Goal: Transaction & Acquisition: Purchase product/service

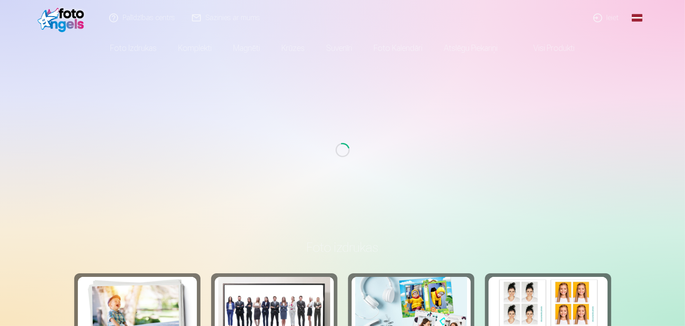
click at [609, 19] on link "Ieiet" at bounding box center [606, 18] width 43 height 36
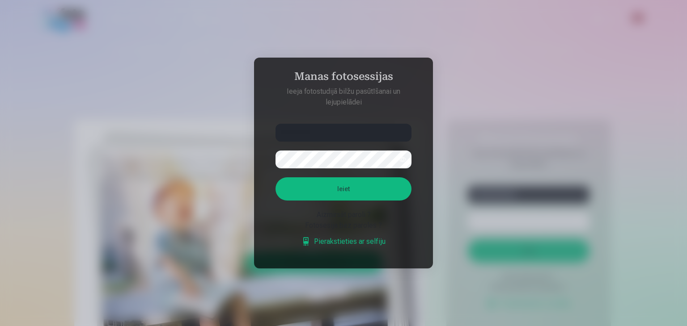
type input "**********"
click at [346, 195] on button "Ieiet" at bounding box center [344, 189] width 136 height 23
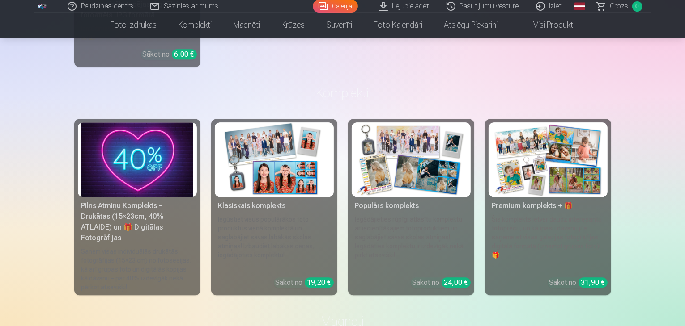
scroll to position [2639, 0]
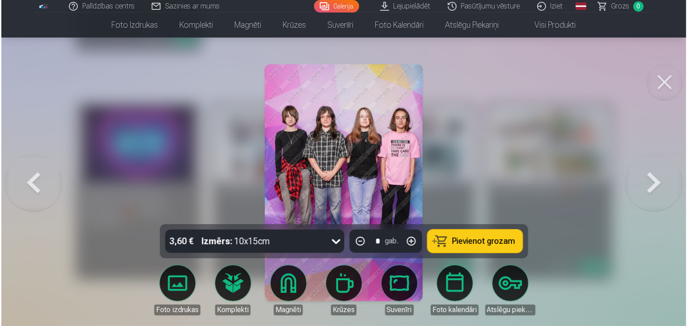
scroll to position [2646, 0]
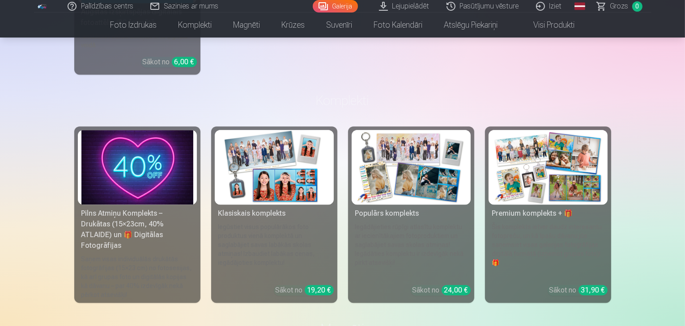
scroll to position [2594, 0]
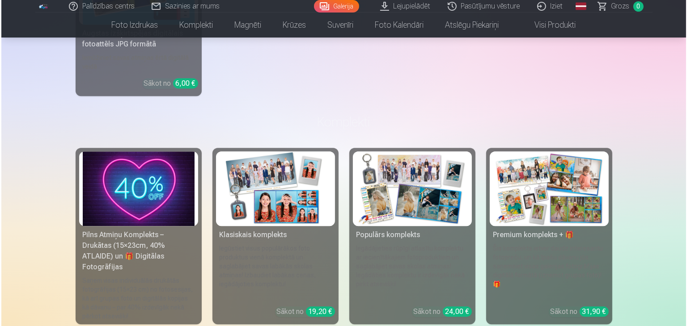
scroll to position [2601, 0]
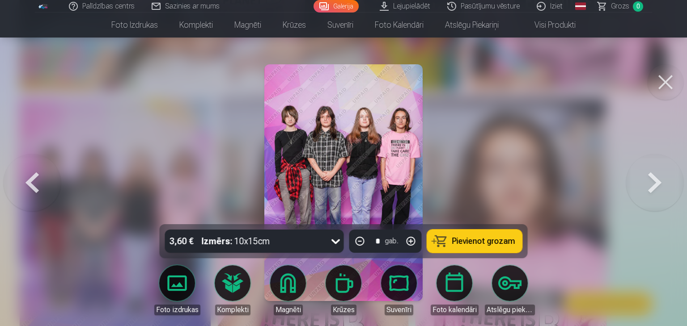
click at [475, 246] on button "Pievienot grozam" at bounding box center [474, 241] width 95 height 23
click at [41, 177] on button at bounding box center [32, 182] width 57 height 65
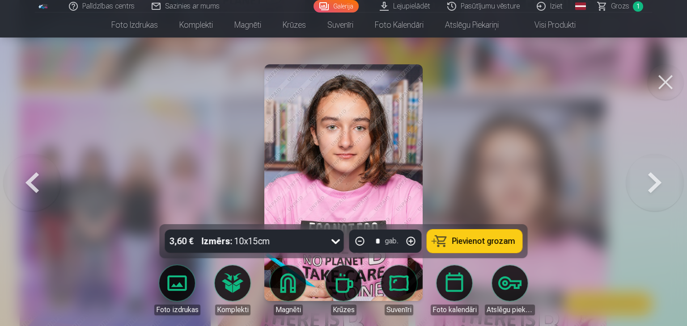
click at [41, 177] on button at bounding box center [32, 182] width 57 height 65
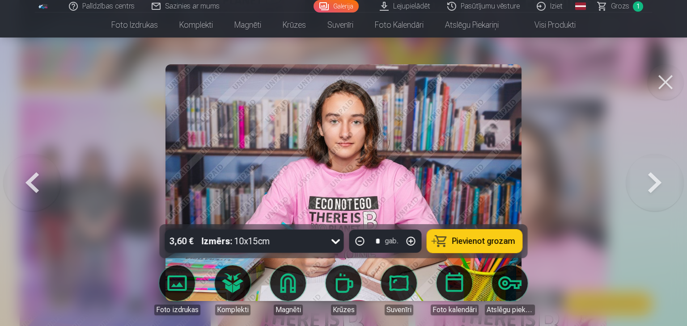
click at [41, 177] on button at bounding box center [32, 182] width 57 height 65
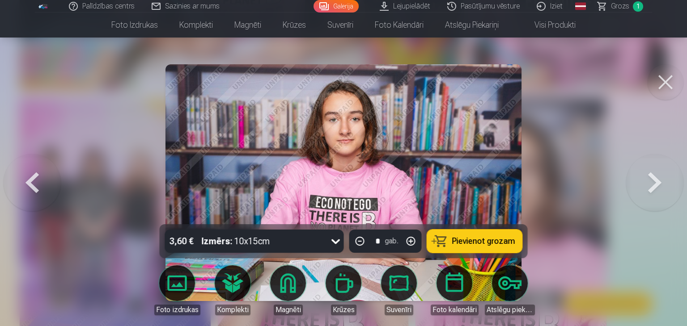
click at [41, 177] on button at bounding box center [32, 182] width 57 height 65
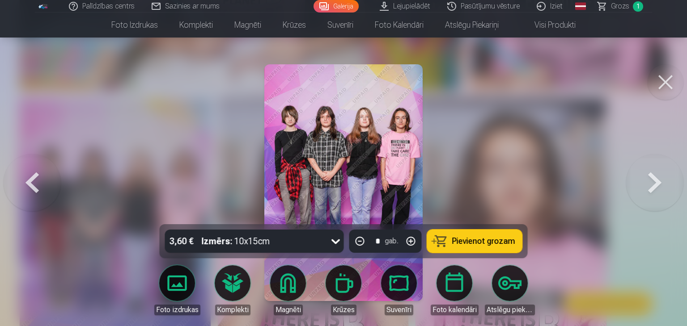
click at [669, 82] on button at bounding box center [666, 82] width 36 height 36
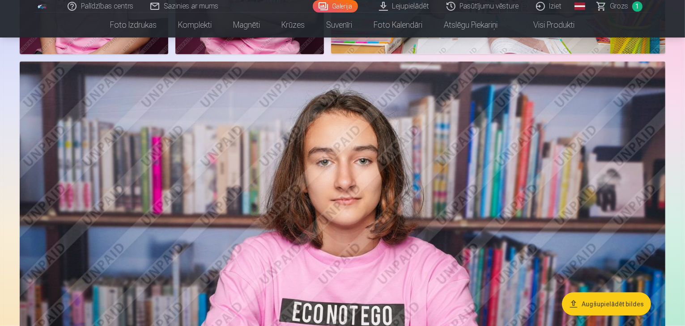
scroll to position [1297, 0]
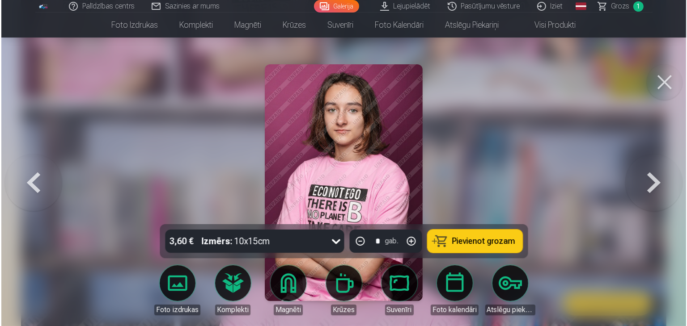
scroll to position [1300, 0]
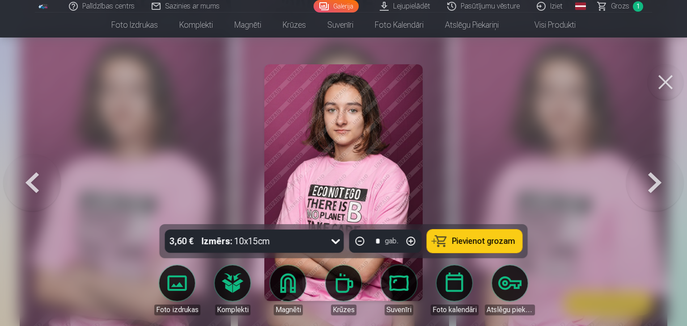
click at [484, 240] on span "Pievienot grozam" at bounding box center [483, 241] width 63 height 8
click at [667, 83] on button at bounding box center [666, 82] width 36 height 36
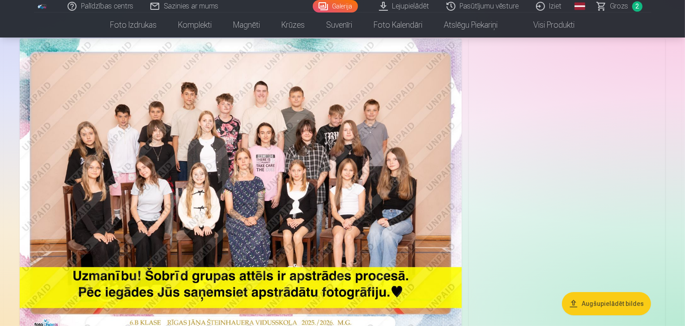
scroll to position [45, 0]
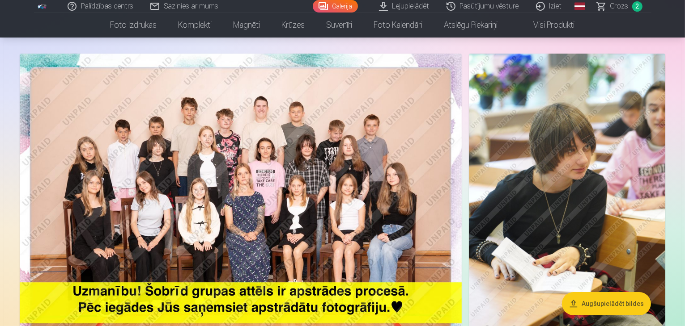
click at [386, 201] on img at bounding box center [241, 201] width 442 height 295
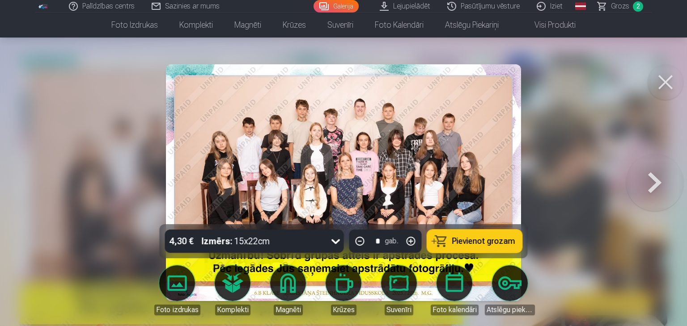
click at [471, 243] on span "Pievienot grozam" at bounding box center [483, 241] width 63 height 8
click at [668, 81] on button at bounding box center [666, 82] width 36 height 36
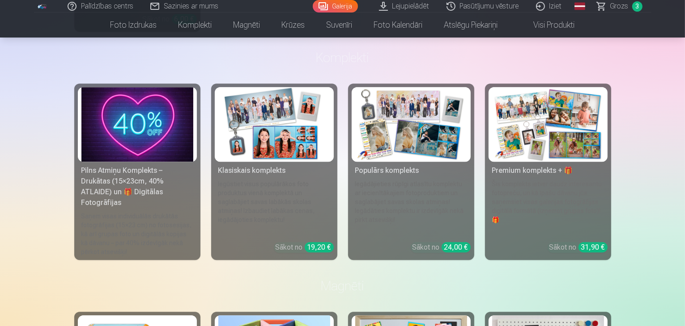
scroll to position [2684, 0]
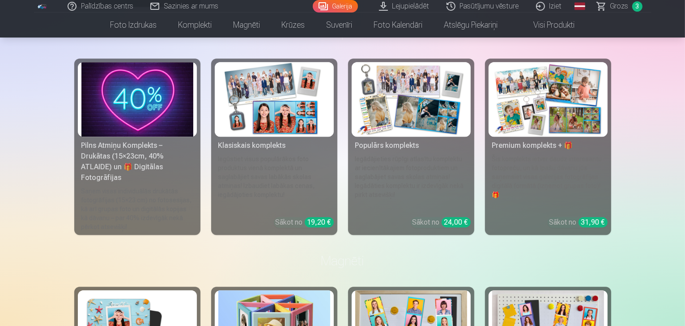
click at [617, 4] on span "Grozs" at bounding box center [619, 6] width 18 height 11
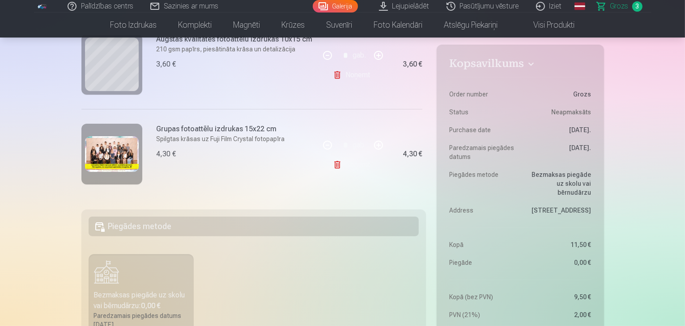
scroll to position [89, 0]
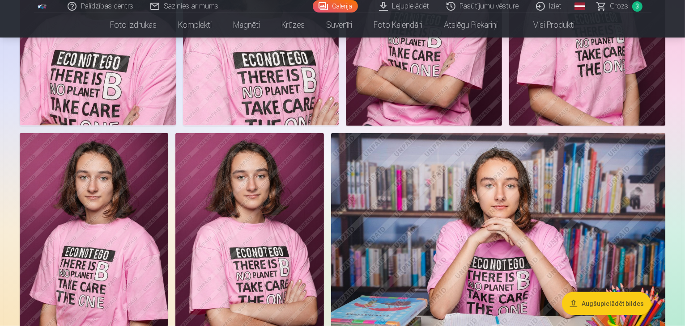
scroll to position [1073, 0]
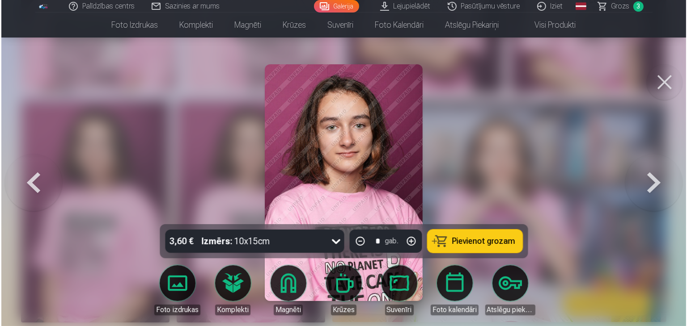
scroll to position [1077, 0]
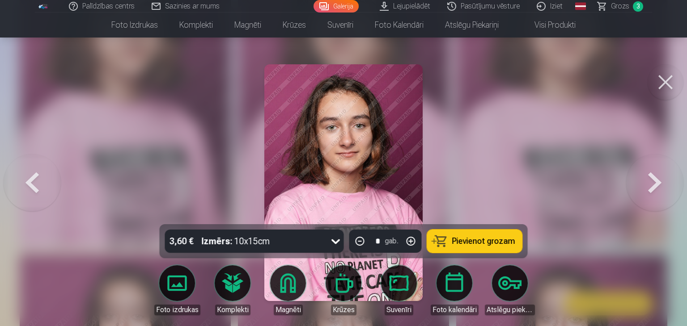
click at [476, 257] on div "3,60 € Izmērs : 10x15cm * gab. Pievienot grozam" at bounding box center [344, 242] width 368 height 34
click at [476, 244] on span "Pievienot grozam" at bounding box center [483, 241] width 63 height 8
click at [622, 6] on span "Grozs" at bounding box center [620, 6] width 18 height 11
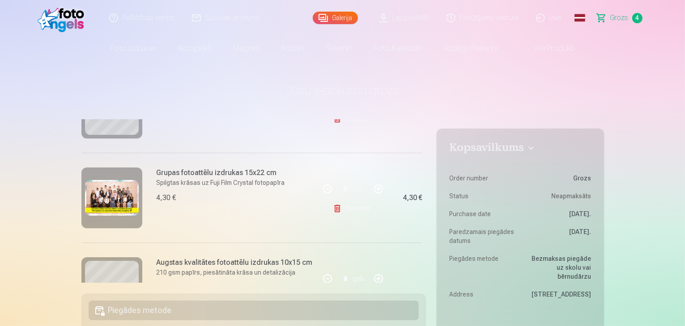
scroll to position [307, 0]
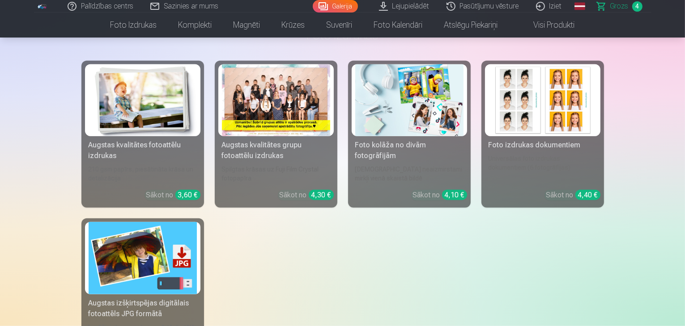
scroll to position [719, 0]
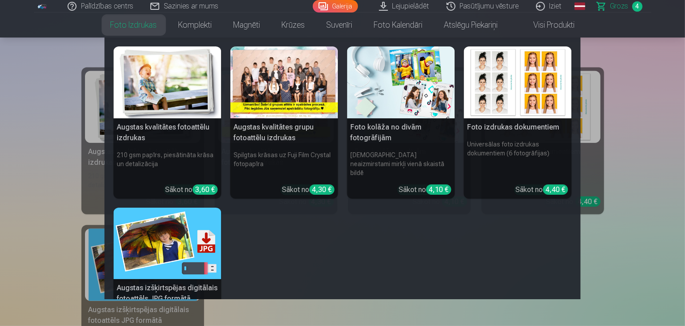
click at [131, 28] on link "Foto izdrukas" at bounding box center [134, 25] width 68 height 25
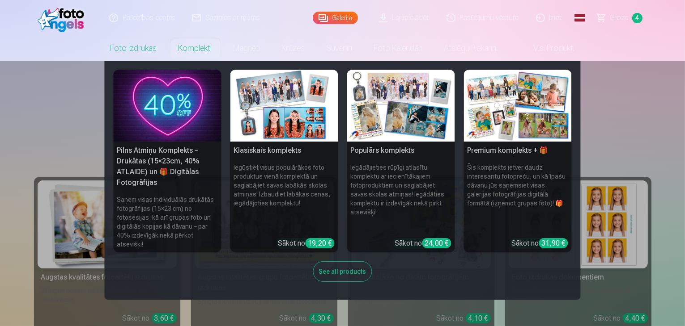
click at [187, 48] on link "Komplekti" at bounding box center [195, 48] width 55 height 25
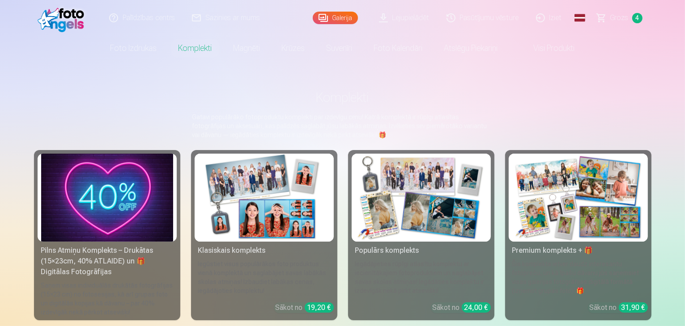
click at [550, 51] on link "Visi produkti" at bounding box center [547, 48] width 77 height 25
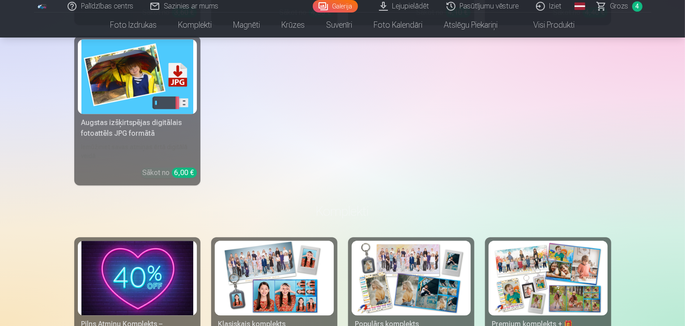
scroll to position [2639, 0]
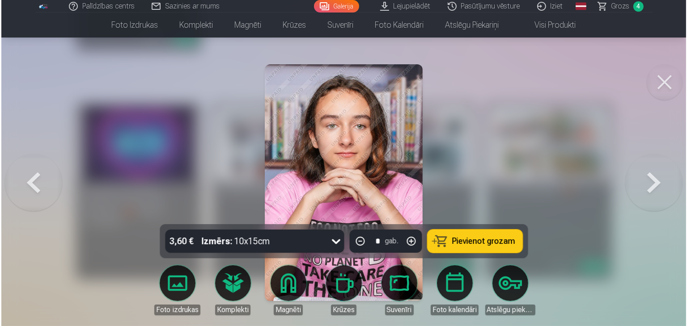
scroll to position [2646, 0]
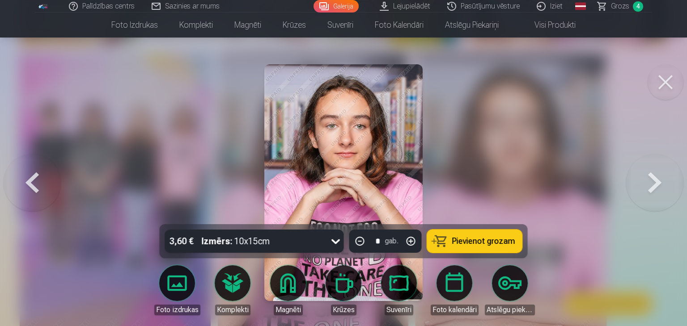
click at [492, 239] on span "Pievienot grozam" at bounding box center [483, 241] width 63 height 8
click at [619, 7] on span "Grozs" at bounding box center [620, 6] width 18 height 11
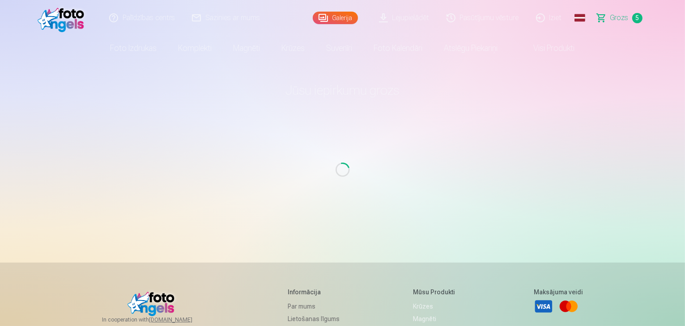
click at [347, 18] on link "Galerija" at bounding box center [335, 18] width 45 height 13
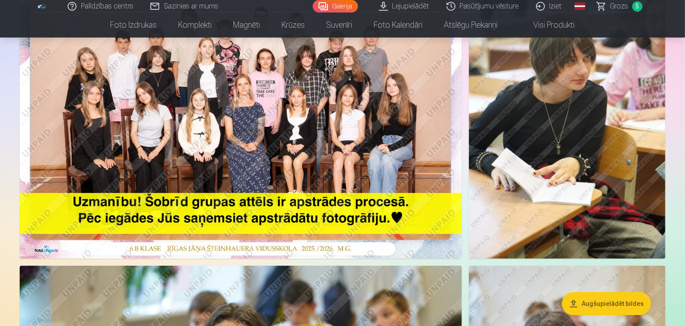
scroll to position [89, 0]
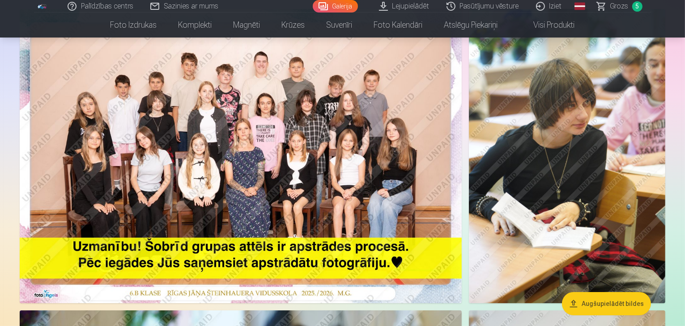
click at [629, 9] on link "Grozs 5" at bounding box center [620, 6] width 63 height 13
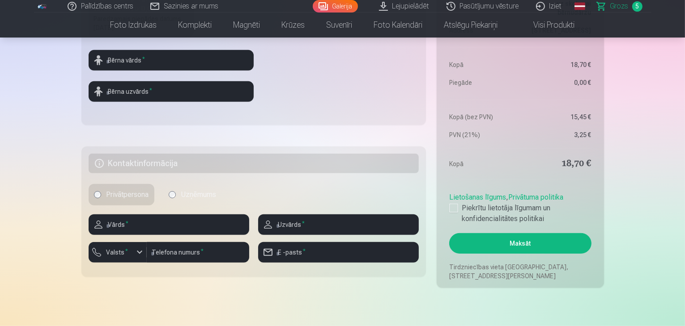
scroll to position [403, 0]
